Goal: Task Accomplishment & Management: Complete application form

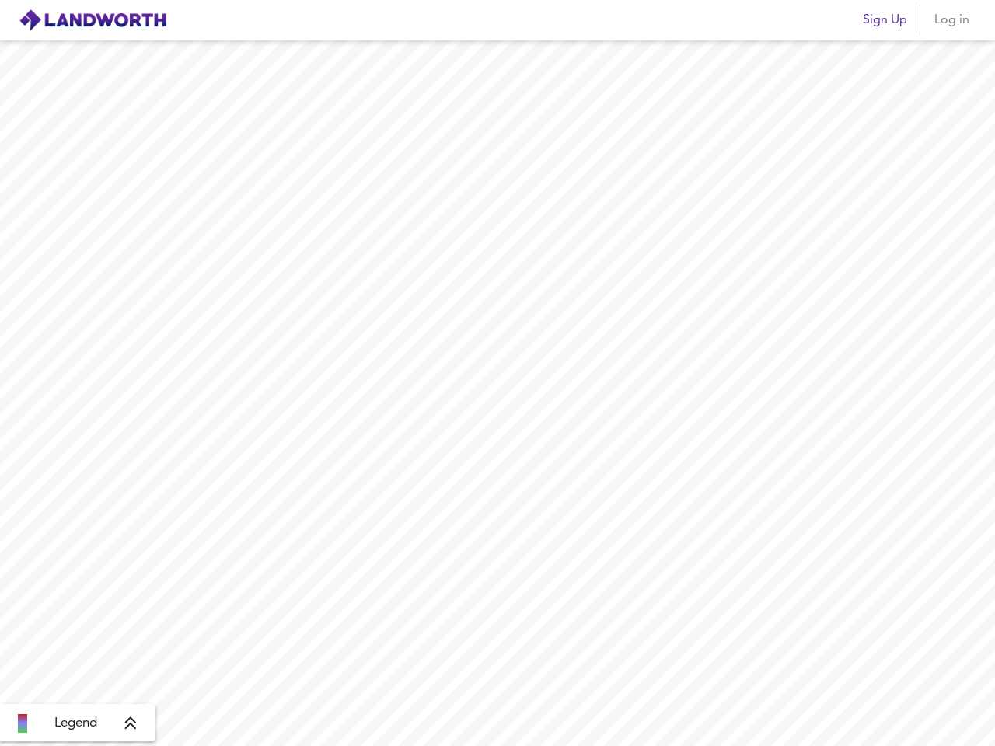
click at [93, 20] on img at bounding box center [93, 20] width 148 height 23
click at [885, 20] on span "Sign Up" at bounding box center [885, 20] width 44 height 22
click at [952, 20] on span "Log in" at bounding box center [951, 20] width 37 height 22
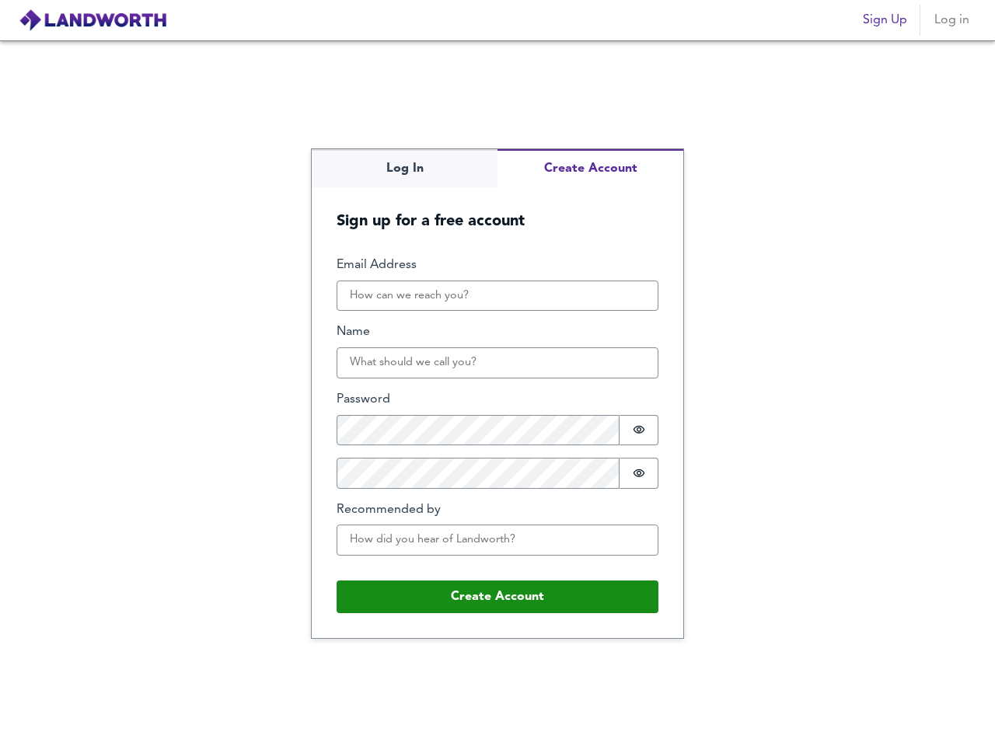
click at [78, 724] on div "Log In Create Account Sign up for a free account Email Address Name Password Pa…" at bounding box center [497, 393] width 995 height 706
